Goal: Obtain resource: Download file/media

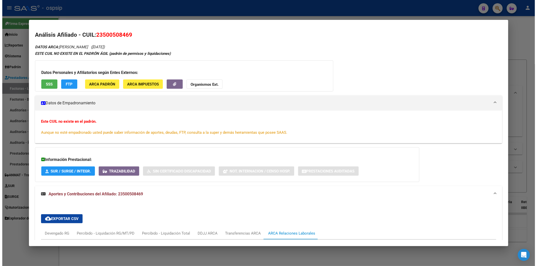
scroll to position [168, 0]
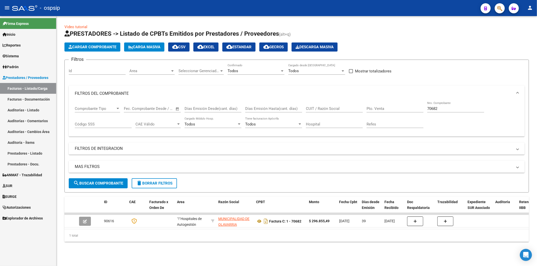
click at [446, 107] on input "70682" at bounding box center [455, 108] width 57 height 5
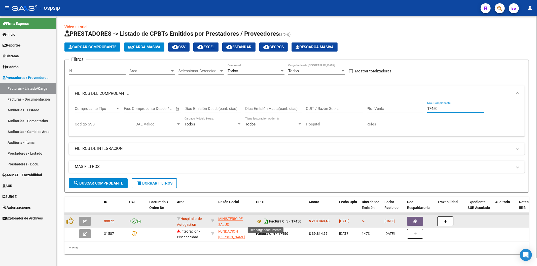
type input "17450"
click at [266, 222] on icon "Descargar documento" at bounding box center [266, 221] width 7 height 8
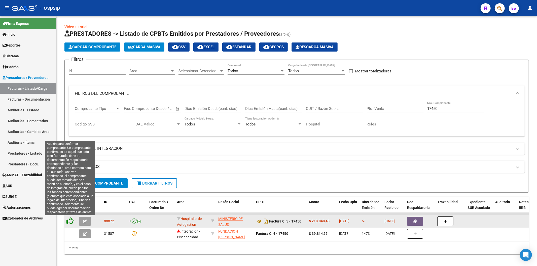
click at [71, 220] on icon at bounding box center [69, 220] width 7 height 7
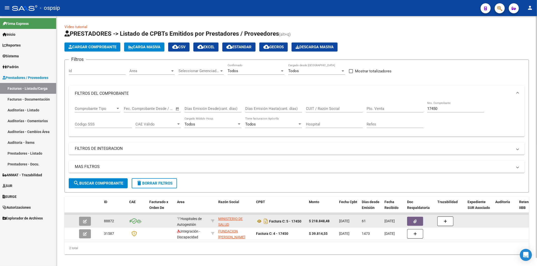
click at [444, 111] on input "17450" at bounding box center [455, 108] width 57 height 5
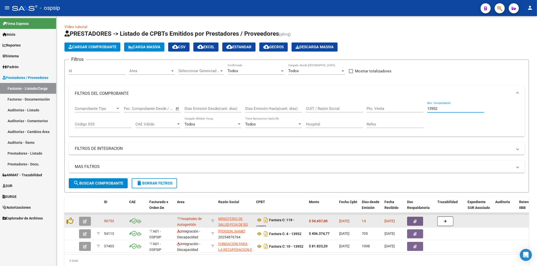
type input "13952"
click at [414, 223] on button "button" at bounding box center [415, 221] width 16 height 9
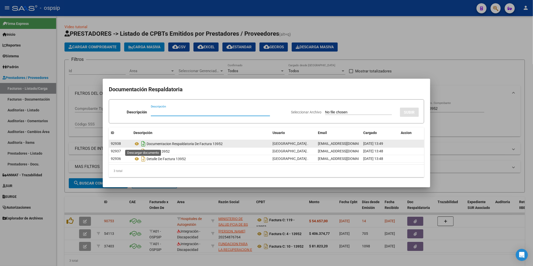
click at [143, 143] on icon "Descargar documento" at bounding box center [143, 144] width 7 height 8
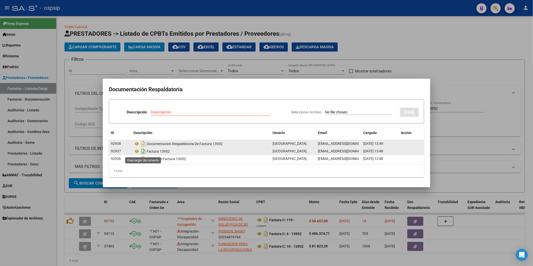
click at [143, 152] on icon "Descargar documento" at bounding box center [143, 151] width 7 height 8
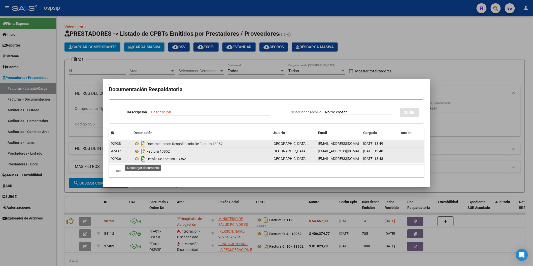
click at [142, 160] on icon "Descargar documento" at bounding box center [143, 159] width 7 height 8
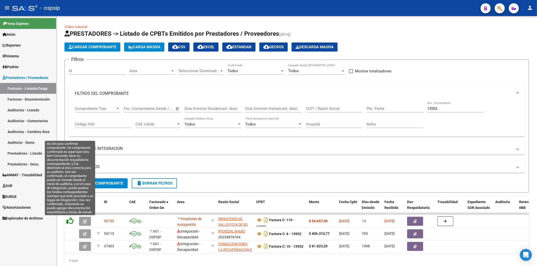
click at [67, 222] on icon at bounding box center [69, 220] width 7 height 7
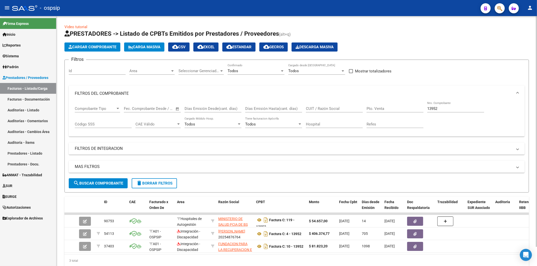
click at [445, 110] on input "13952" at bounding box center [455, 108] width 57 height 5
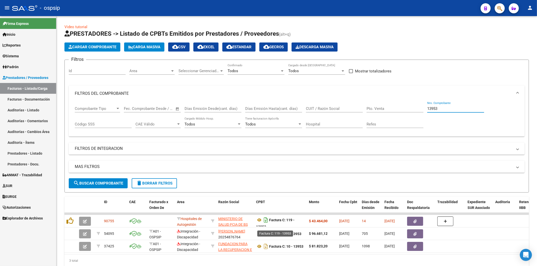
type input "13953"
click at [267, 219] on icon "Descargar documento" at bounding box center [266, 220] width 7 height 8
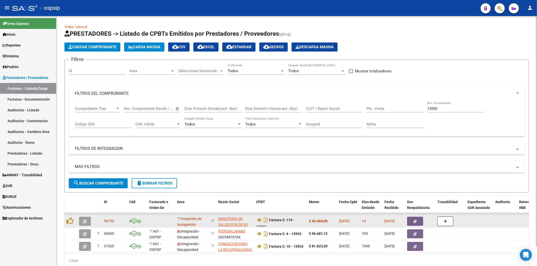
click at [415, 221] on icon "button" at bounding box center [415, 222] width 3 height 4
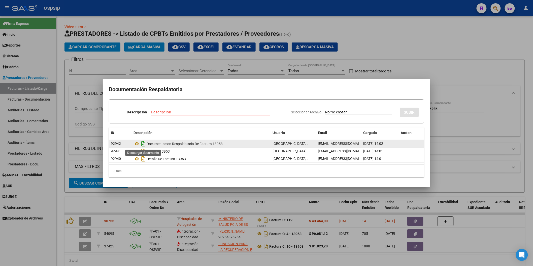
click at [144, 144] on icon "Descargar documento" at bounding box center [143, 144] width 7 height 8
click at [72, 120] on div at bounding box center [266, 133] width 533 height 266
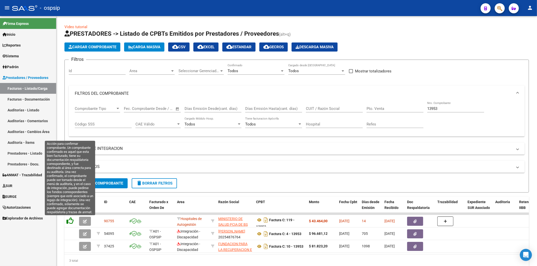
click at [71, 222] on icon at bounding box center [69, 220] width 7 height 7
